Goal: Navigation & Orientation: Find specific page/section

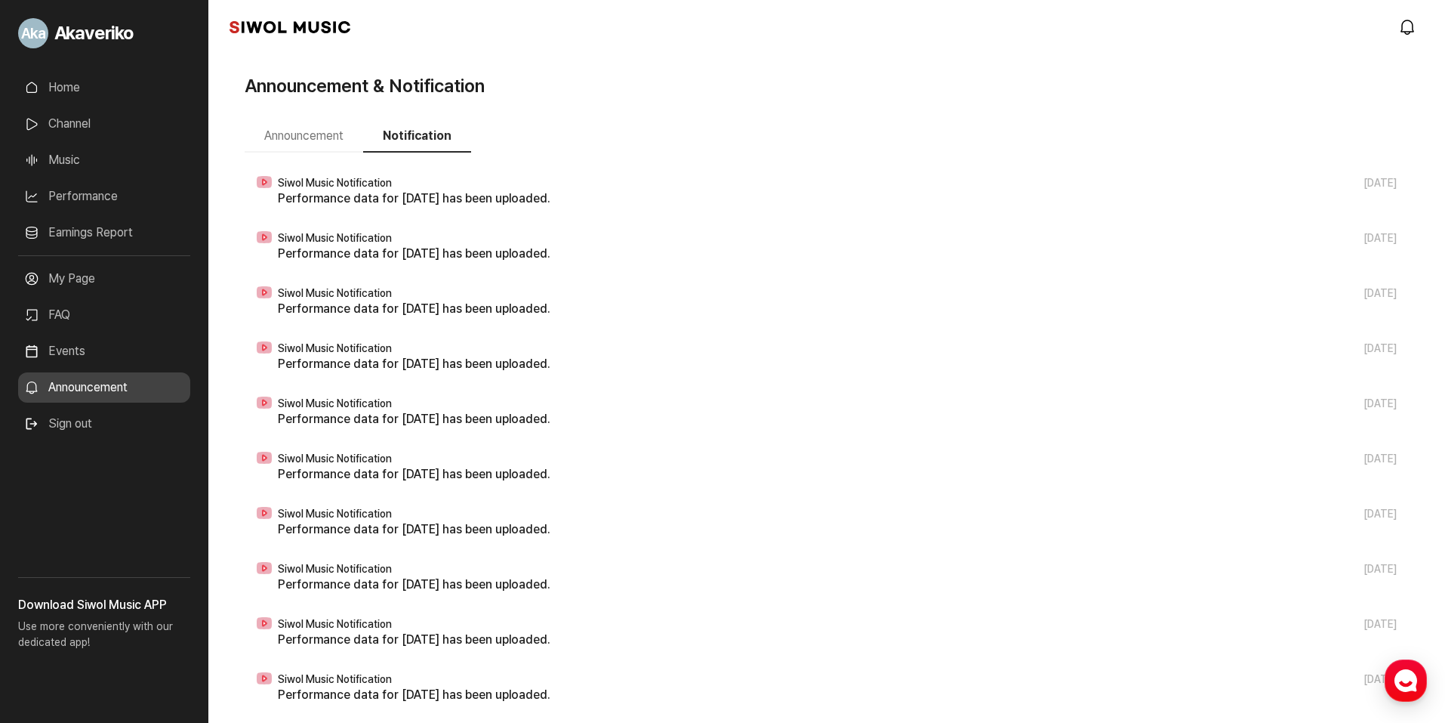
click at [81, 95] on link "Home" at bounding box center [104, 87] width 172 height 30
click at [61, 91] on link "Home" at bounding box center [104, 87] width 172 height 30
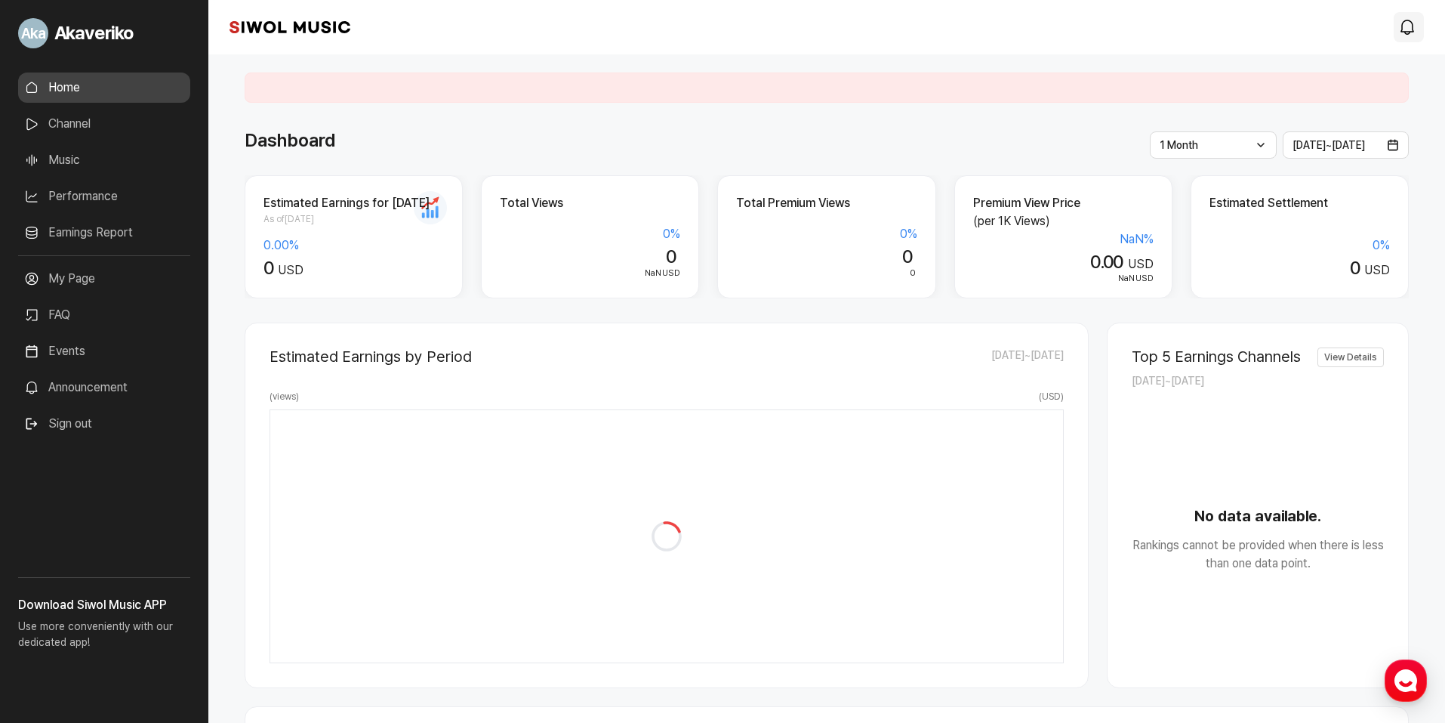
click at [1402, 21] on icon "modal.notifications" at bounding box center [1407, 27] width 18 height 18
